Goal: Task Accomplishment & Management: Use online tool/utility

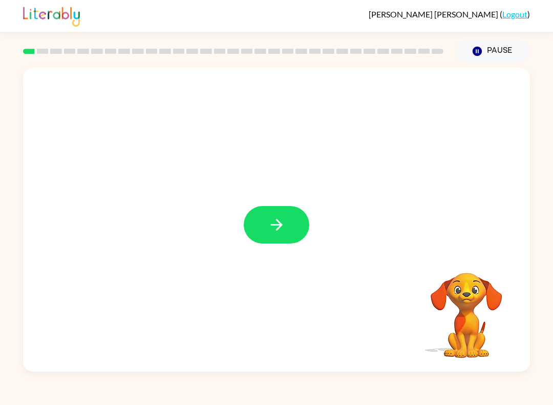
click at [289, 230] on button "button" at bounding box center [277, 224] width 66 height 37
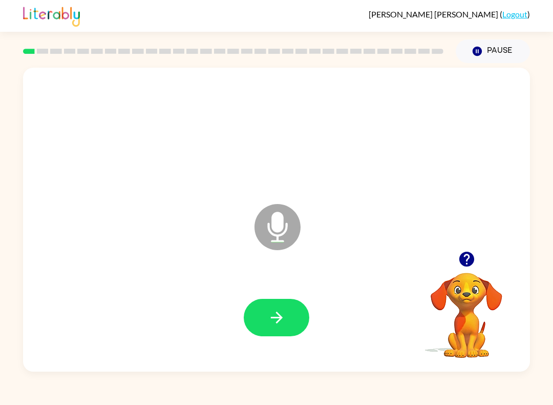
click at [280, 329] on button "button" at bounding box center [277, 317] width 66 height 37
click at [288, 319] on button "button" at bounding box center [277, 317] width 66 height 37
click at [293, 331] on button "button" at bounding box center [277, 317] width 66 height 37
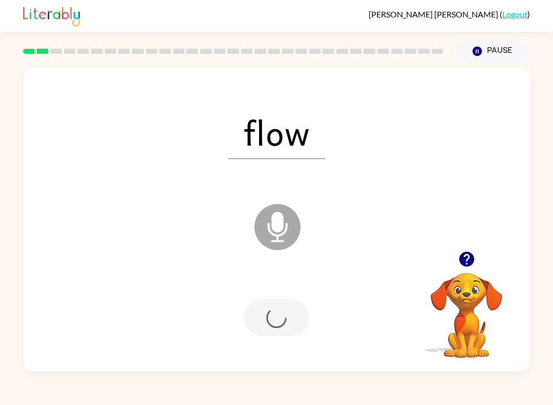
click at [293, 331] on div at bounding box center [277, 317] width 66 height 37
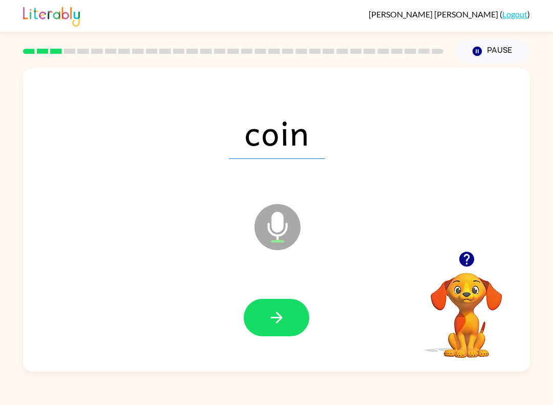
click at [276, 329] on button "button" at bounding box center [277, 317] width 66 height 37
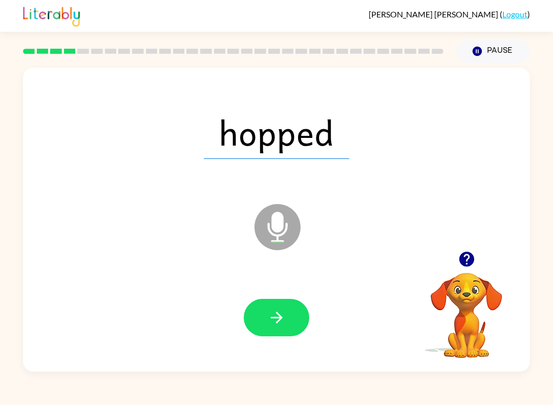
click at [283, 323] on icon "button" at bounding box center [277, 317] width 18 height 18
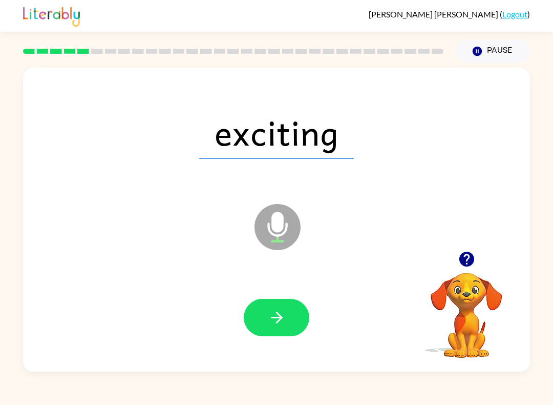
click at [277, 322] on icon "button" at bounding box center [276, 317] width 12 height 12
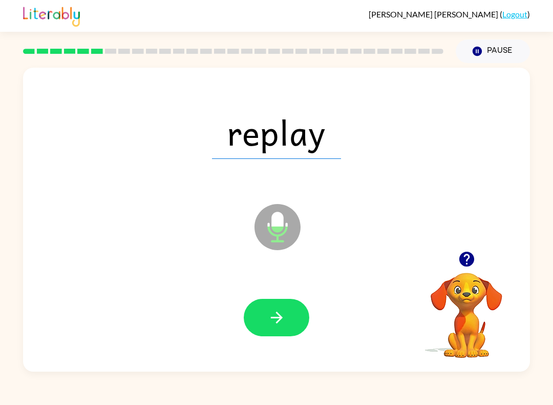
click at [284, 308] on button "button" at bounding box center [277, 317] width 66 height 37
click at [285, 329] on button "button" at bounding box center [277, 317] width 66 height 37
click at [267, 329] on button "button" at bounding box center [277, 317] width 66 height 37
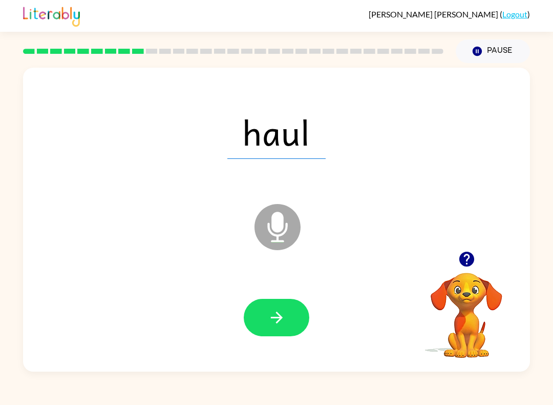
click at [278, 318] on icon "button" at bounding box center [276, 317] width 12 height 12
click at [287, 327] on button "button" at bounding box center [277, 317] width 66 height 37
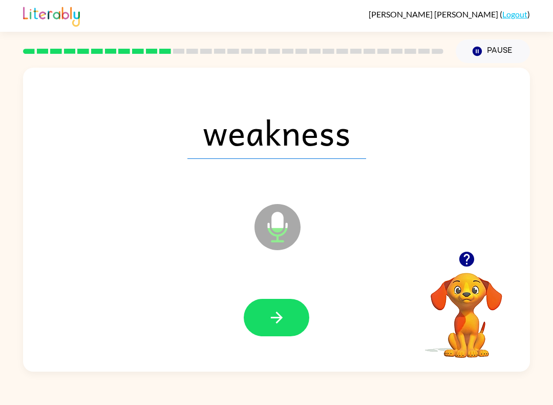
click at [289, 324] on button "button" at bounding box center [277, 317] width 66 height 37
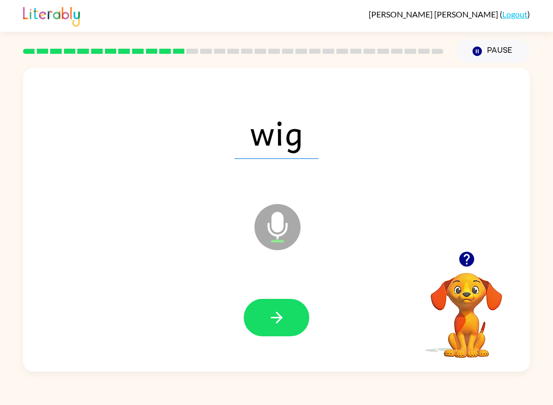
click at [284, 329] on button "button" at bounding box center [277, 317] width 66 height 37
click at [268, 335] on button "button" at bounding box center [277, 317] width 66 height 37
click at [282, 331] on button "button" at bounding box center [277, 317] width 66 height 37
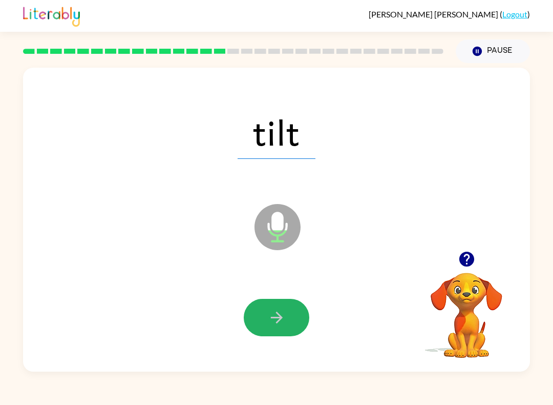
click at [277, 330] on button "button" at bounding box center [277, 317] width 66 height 37
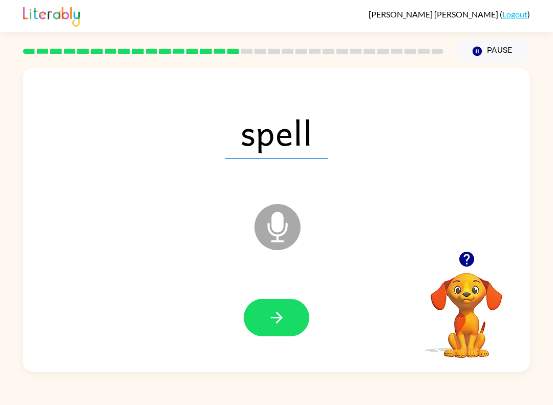
click at [302, 325] on button "button" at bounding box center [277, 317] width 66 height 37
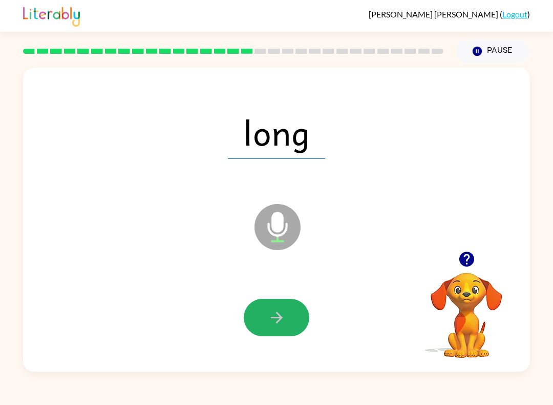
click at [277, 318] on icon "button" at bounding box center [276, 317] width 12 height 12
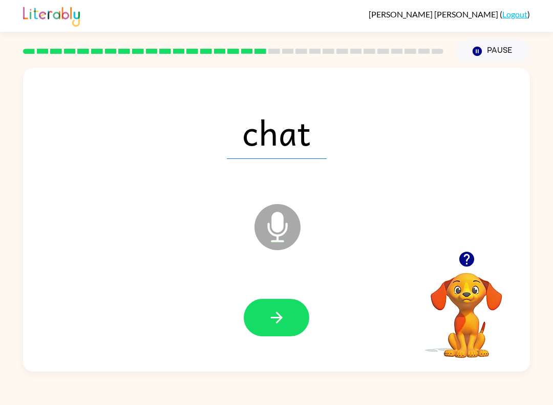
click at [272, 312] on icon "button" at bounding box center [277, 317] width 18 height 18
click at [280, 327] on button "button" at bounding box center [277, 317] width 66 height 37
click at [273, 325] on icon "button" at bounding box center [277, 317] width 18 height 18
click at [274, 330] on button "button" at bounding box center [277, 317] width 66 height 37
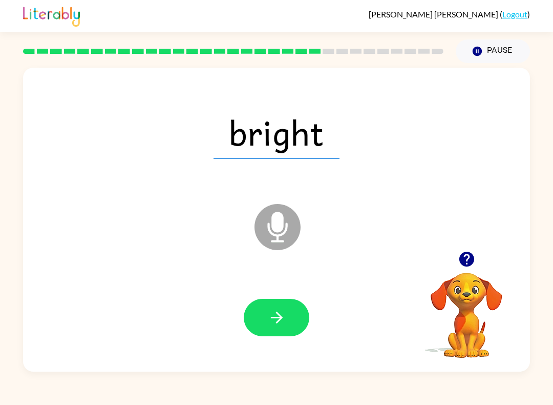
click at [279, 332] on button "button" at bounding box center [277, 317] width 66 height 37
click at [272, 314] on icon "button" at bounding box center [277, 317] width 18 height 18
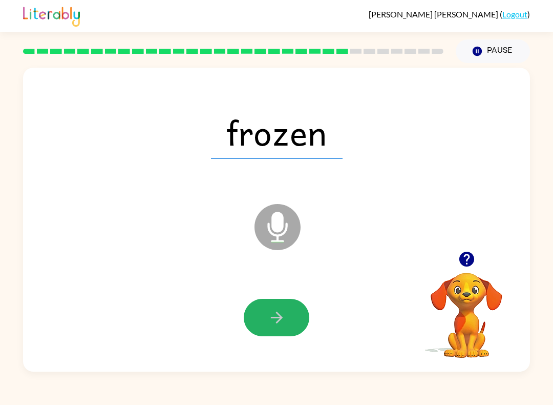
click at [271, 315] on icon "button" at bounding box center [277, 317] width 18 height 18
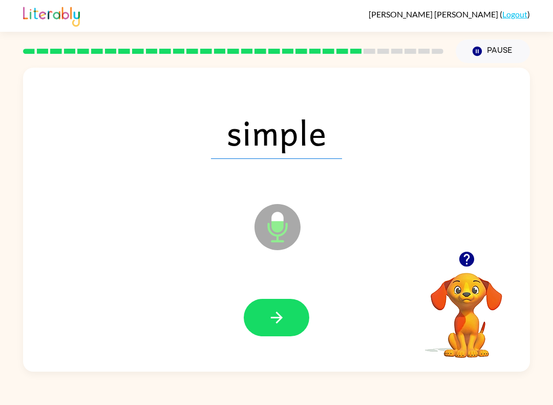
click at [277, 335] on button "button" at bounding box center [277, 317] width 66 height 37
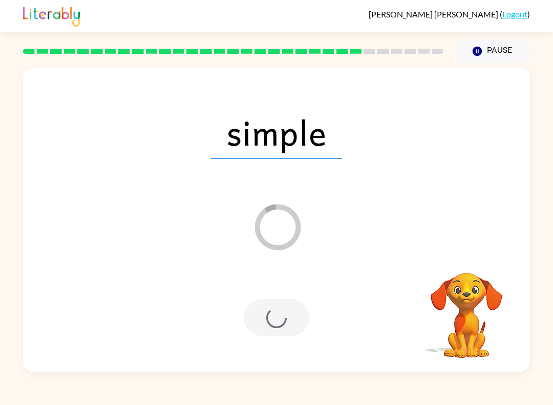
click at [267, 401] on div "[PERSON_NAME] ( Logout ) Pause Pause simple Loader Your response is being sent …" at bounding box center [276, 202] width 553 height 405
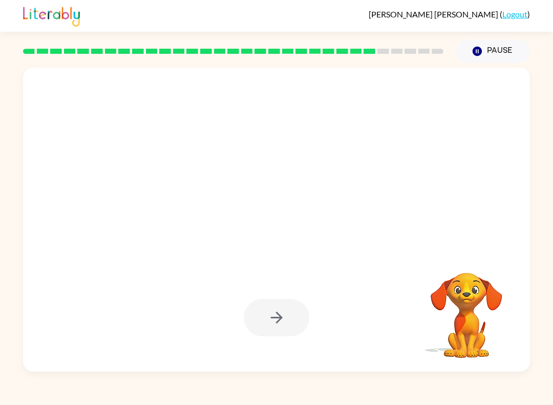
click at [257, 401] on div "[PERSON_NAME] ( Logout ) Pause Pause Your browser must support playing .mp4 fil…" at bounding box center [276, 202] width 553 height 405
click at [266, 401] on div "[PERSON_NAME] ( Logout ) Pause Pause Your browser must support playing .mp4 fil…" at bounding box center [276, 202] width 553 height 405
click at [265, 401] on div "[PERSON_NAME] ( Logout ) Pause Pause Your browser must support playing .mp4 fil…" at bounding box center [276, 202] width 553 height 405
click at [268, 401] on div "[PERSON_NAME] ( Logout ) Pause Pause Your browser must support playing .mp4 fil…" at bounding box center [276, 202] width 553 height 405
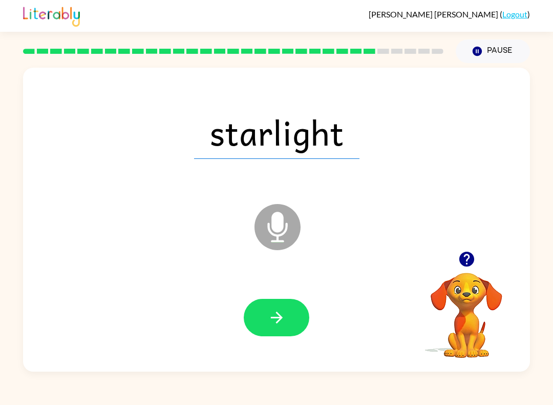
click at [270, 393] on div "[PERSON_NAME] ( Logout ) Pause Pause starlight Microphone The Microphone is her…" at bounding box center [276, 202] width 553 height 405
click at [275, 314] on icon "button" at bounding box center [277, 317] width 18 height 18
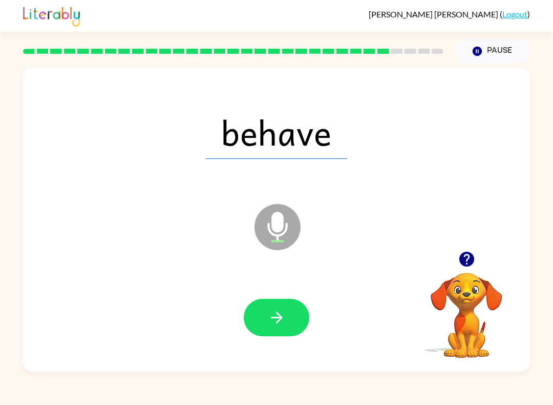
click at [271, 335] on button "button" at bounding box center [277, 317] width 66 height 37
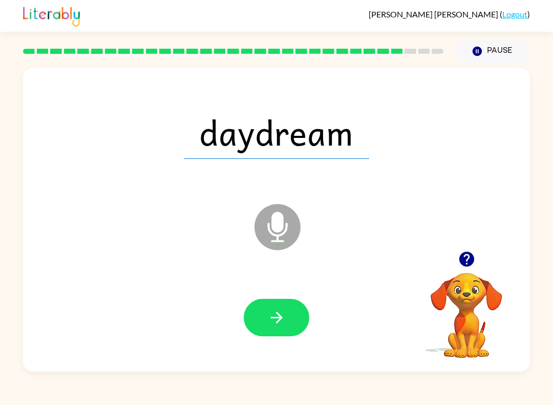
click at [287, 314] on button "button" at bounding box center [277, 317] width 66 height 37
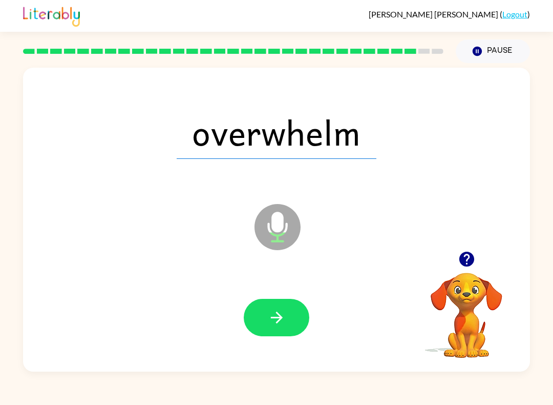
click at [263, 329] on button "button" at bounding box center [277, 317] width 66 height 37
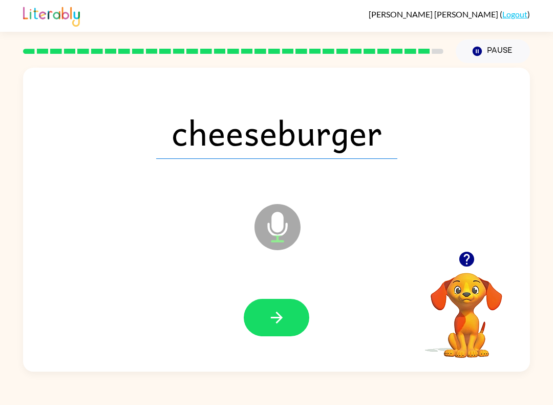
click at [285, 324] on icon "button" at bounding box center [277, 317] width 18 height 18
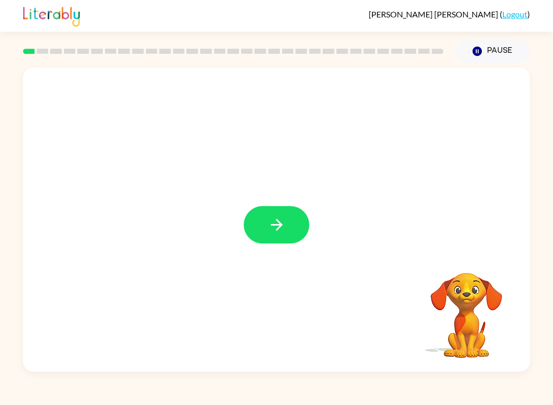
click at [275, 257] on div at bounding box center [276, 220] width 507 height 304
click at [277, 220] on icon "button" at bounding box center [276, 225] width 12 height 12
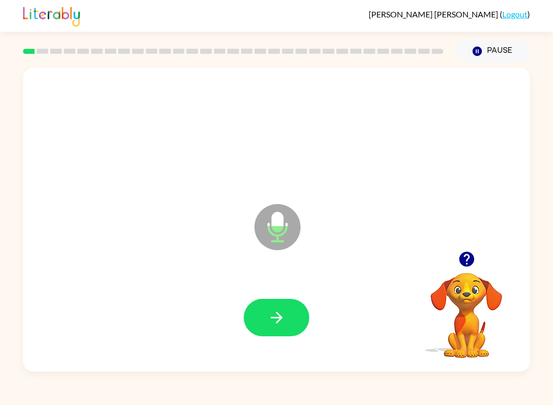
click at [285, 316] on icon "button" at bounding box center [277, 317] width 18 height 18
click at [290, 313] on button "button" at bounding box center [277, 317] width 66 height 37
click at [281, 316] on icon "button" at bounding box center [277, 317] width 18 height 18
click at [279, 309] on icon "button" at bounding box center [277, 317] width 18 height 18
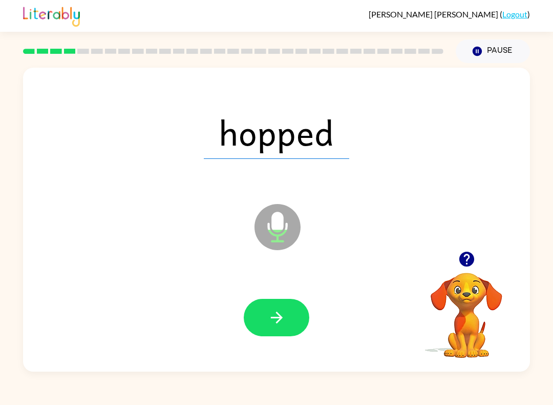
click at [294, 308] on button "button" at bounding box center [277, 317] width 66 height 37
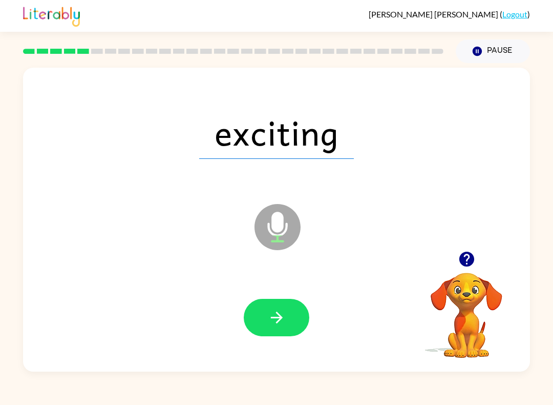
click at [281, 326] on icon "button" at bounding box center [277, 317] width 18 height 18
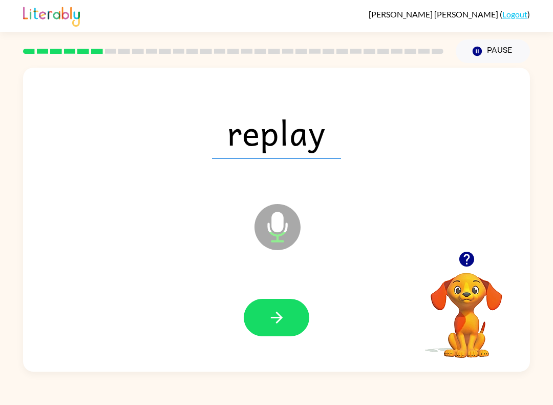
click at [283, 321] on icon "button" at bounding box center [277, 317] width 18 height 18
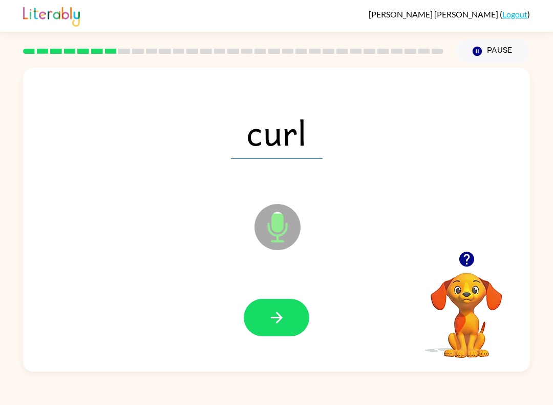
click at [285, 312] on icon "button" at bounding box center [277, 317] width 18 height 18
click at [277, 335] on button "button" at bounding box center [277, 317] width 66 height 37
click at [273, 313] on icon "button" at bounding box center [277, 317] width 18 height 18
click at [287, 318] on button "button" at bounding box center [277, 317] width 66 height 37
click at [282, 312] on icon "button" at bounding box center [277, 317] width 18 height 18
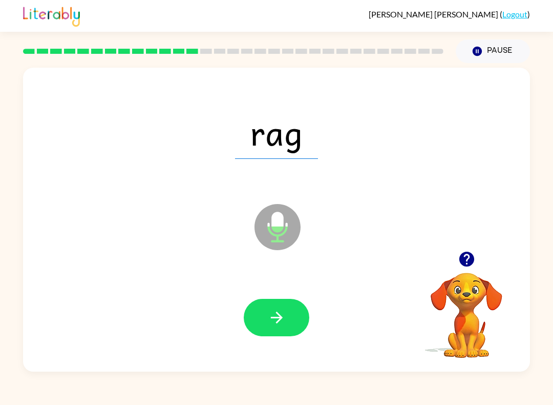
click at [263, 313] on button "button" at bounding box center [277, 317] width 66 height 37
click at [280, 316] on icon "button" at bounding box center [276, 317] width 12 height 12
click at [293, 313] on button "button" at bounding box center [277, 317] width 66 height 37
click at [274, 315] on icon "button" at bounding box center [277, 317] width 18 height 18
click at [278, 311] on icon "button" at bounding box center [277, 317] width 18 height 18
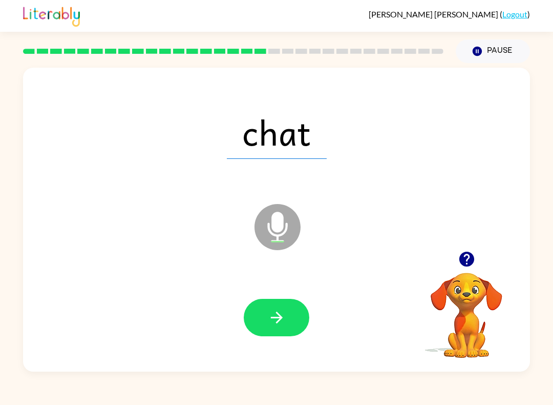
click at [267, 315] on button "button" at bounding box center [277, 317] width 66 height 37
click at [297, 316] on button "button" at bounding box center [277, 317] width 66 height 37
click at [271, 306] on button "button" at bounding box center [277, 317] width 66 height 37
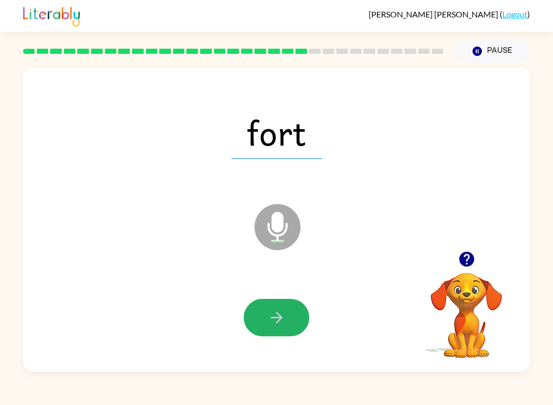
click at [270, 315] on icon "button" at bounding box center [277, 317] width 18 height 18
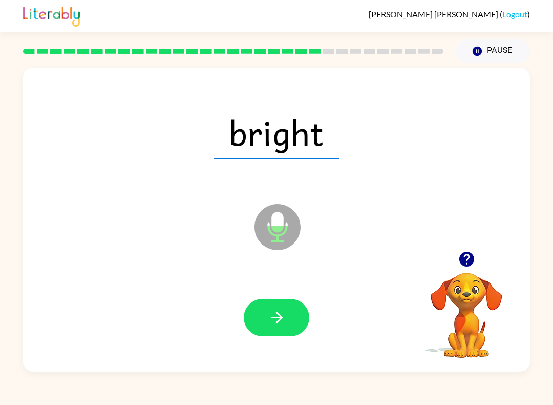
click at [282, 311] on icon "button" at bounding box center [277, 317] width 18 height 18
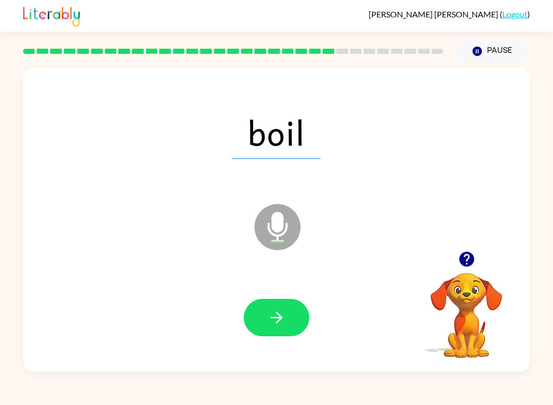
click at [284, 313] on icon "button" at bounding box center [277, 317] width 18 height 18
click at [280, 330] on button "button" at bounding box center [277, 317] width 66 height 37
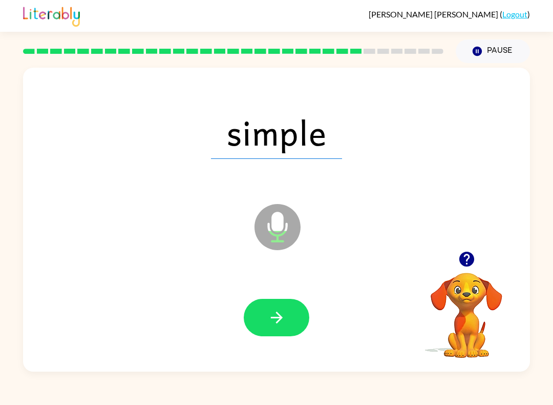
click at [274, 321] on icon "button" at bounding box center [277, 317] width 18 height 18
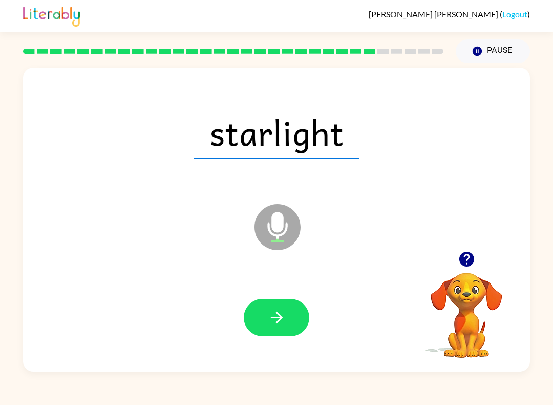
click at [284, 334] on button "button" at bounding box center [277, 317] width 66 height 37
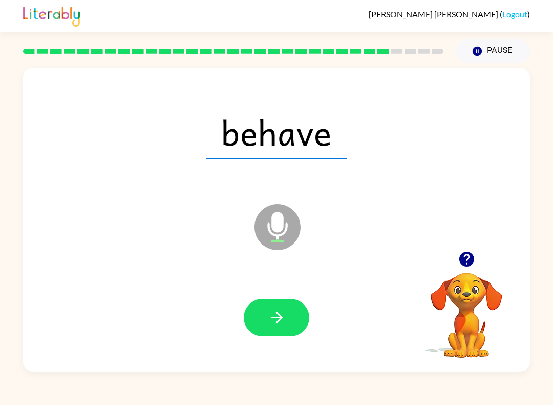
click at [286, 322] on button "button" at bounding box center [277, 317] width 66 height 37
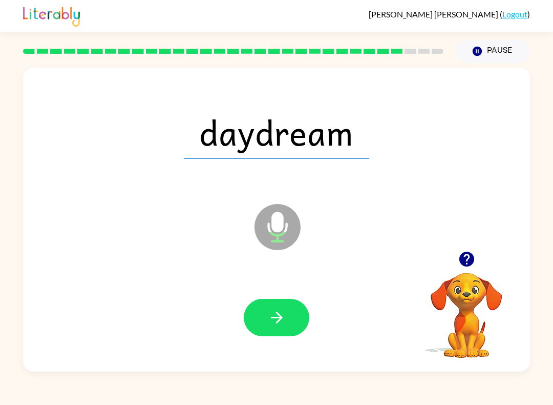
click at [275, 331] on button "button" at bounding box center [277, 317] width 66 height 37
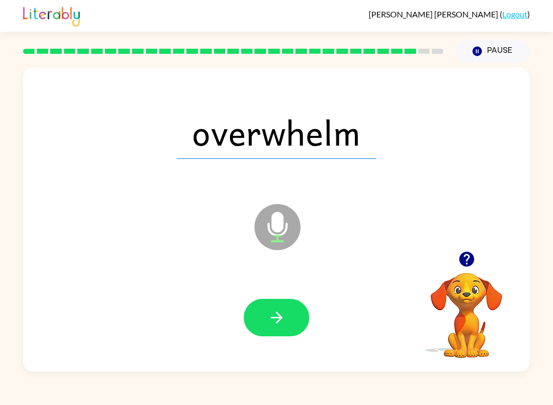
click at [285, 332] on button "button" at bounding box center [277, 317] width 66 height 37
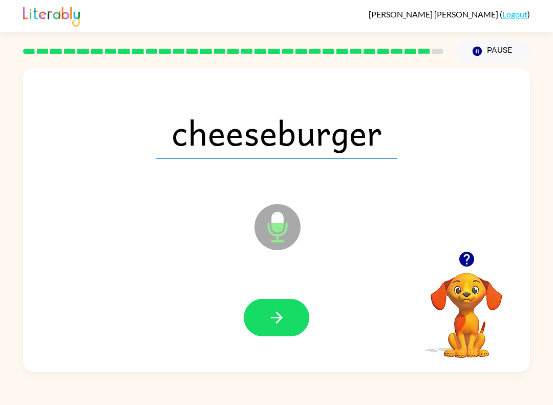
click at [284, 315] on icon "button" at bounding box center [277, 317] width 18 height 18
